Goal: Transaction & Acquisition: Purchase product/service

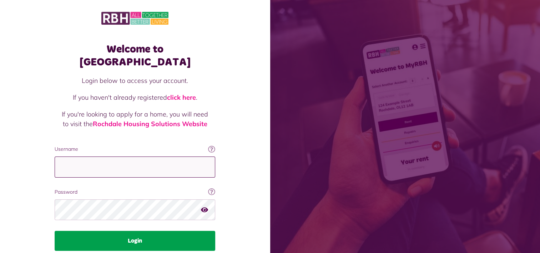
type input "**********"
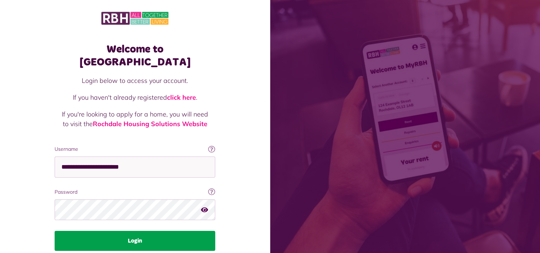
click at [120, 230] on button "Login" at bounding box center [135, 240] width 161 height 20
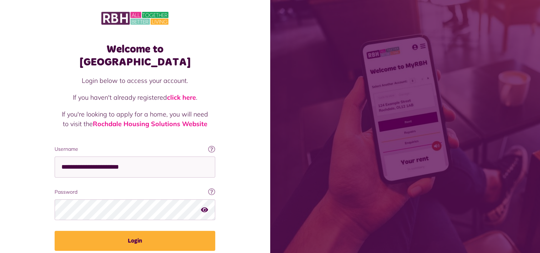
scroll to position [21, 0]
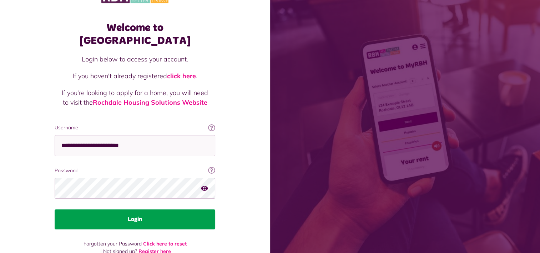
click at [149, 209] on button "Login" at bounding box center [135, 219] width 161 height 20
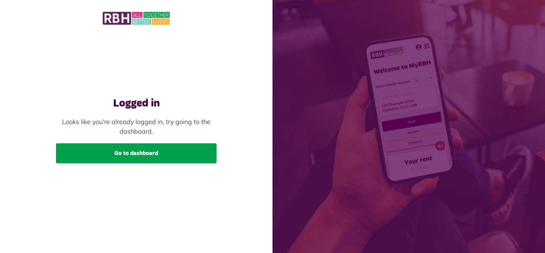
click at [148, 152] on link "Go to dashboard" at bounding box center [136, 153] width 161 height 20
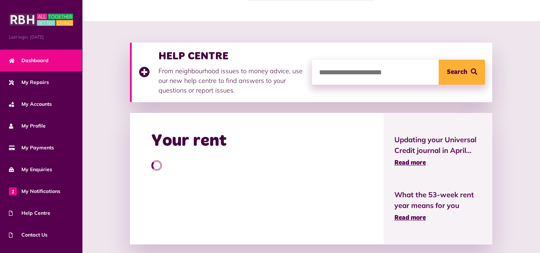
scroll to position [107, 0]
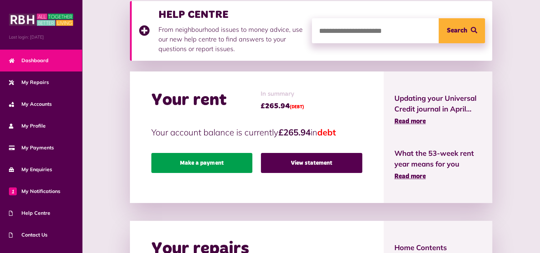
click at [208, 161] on link "Make a payment" at bounding box center [201, 163] width 101 height 20
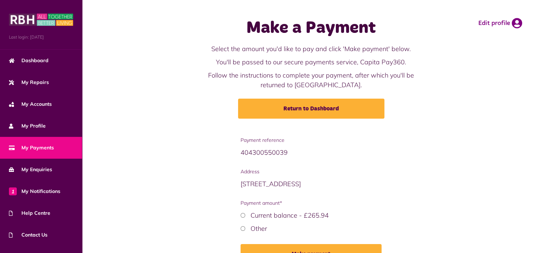
scroll to position [36, 0]
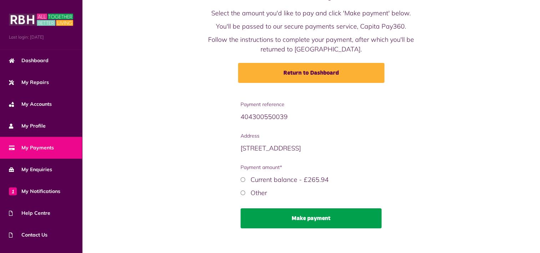
click at [273, 215] on button "Make payment" at bounding box center [310, 218] width 141 height 20
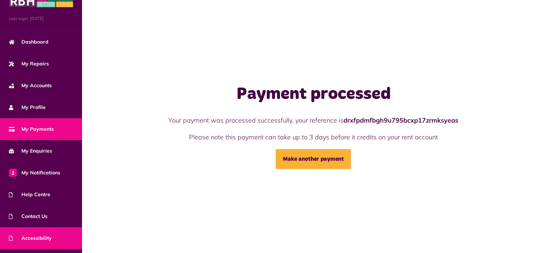
scroll to position [36, 0]
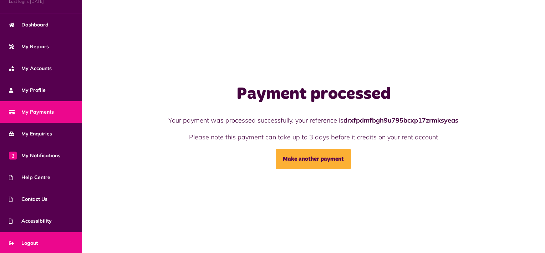
click at [33, 240] on span "Logout" at bounding box center [23, 242] width 29 height 7
